Goal: Navigation & Orientation: Find specific page/section

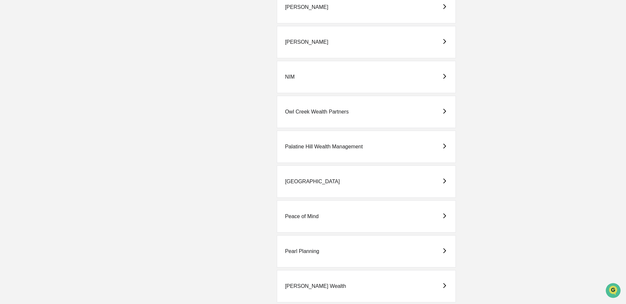
scroll to position [823, 0]
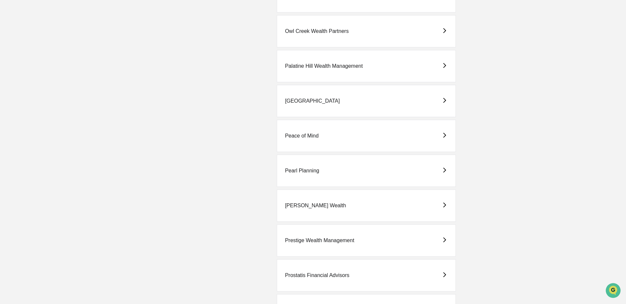
click at [316, 207] on div "[PERSON_NAME] Wealth" at bounding box center [315, 206] width 61 height 6
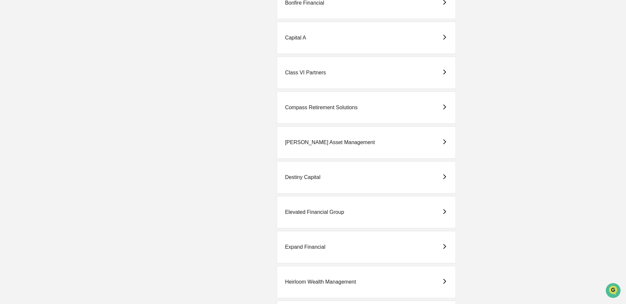
scroll to position [329, 0]
click at [328, 181] on div "Destiny Capital" at bounding box center [366, 176] width 179 height 32
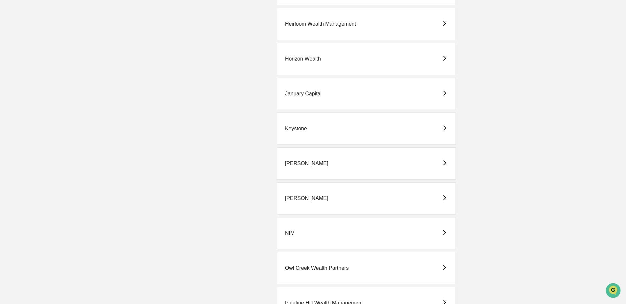
scroll to position [724, 0]
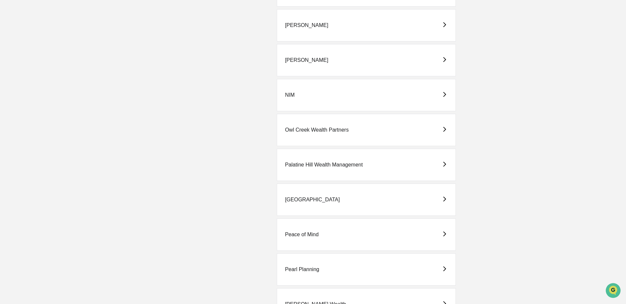
click at [312, 66] on div "[PERSON_NAME]" at bounding box center [366, 60] width 179 height 32
